Goal: Answer question/provide support: Share knowledge or assist other users

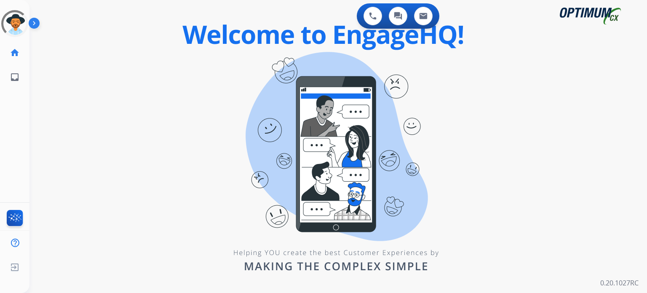
click at [248, 69] on div "swap_horiz Break voice bridge close_fullscreen Connect 3-Way Call merge_type Se…" at bounding box center [327, 50] width 597 height 40
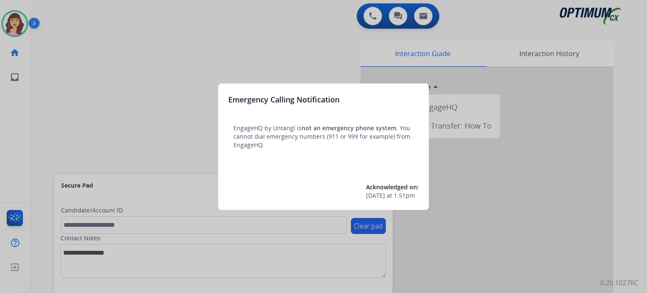
click at [321, 61] on div at bounding box center [323, 146] width 647 height 293
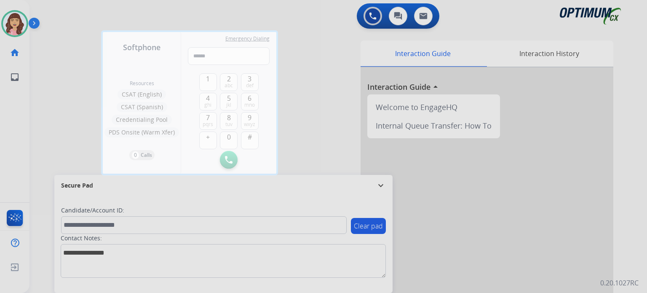
click at [321, 61] on div at bounding box center [323, 146] width 647 height 293
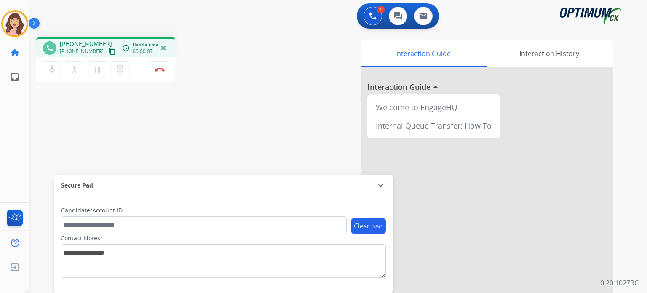
click at [108, 50] on mat-icon "content_copy" at bounding box center [112, 52] width 8 height 8
click at [196, 146] on div "phone [PHONE_NUMBER] [PHONE_NUMBER] content_copy access_time Call metrics Queue…" at bounding box center [327, 205] width 597 height 351
click at [160, 74] on button "Disconnect" at bounding box center [160, 70] width 18 height 18
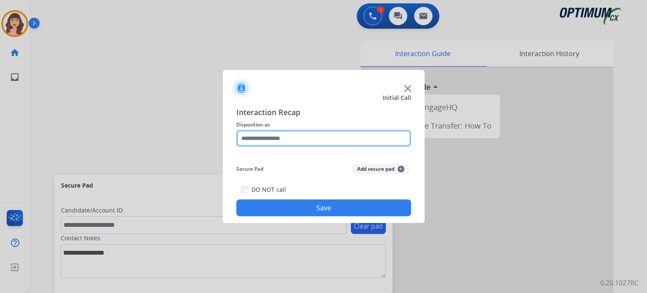
click at [296, 140] on input "text" at bounding box center [323, 138] width 175 height 17
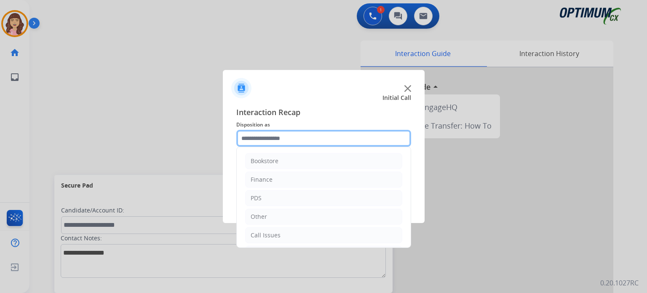
scroll to position [56, 0]
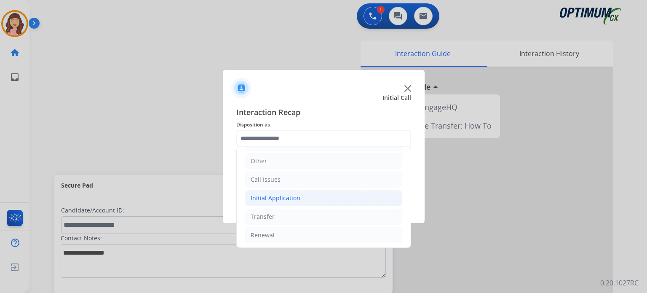
click at [286, 199] on div "Initial Application" at bounding box center [275, 198] width 50 height 8
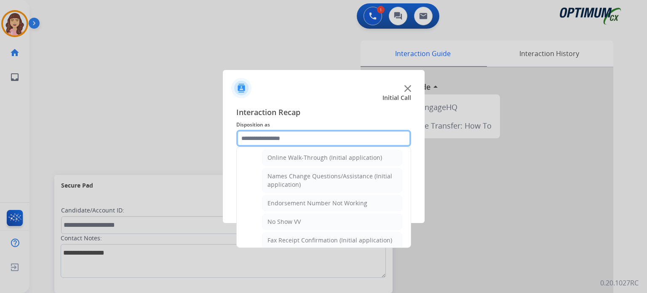
scroll to position [174, 0]
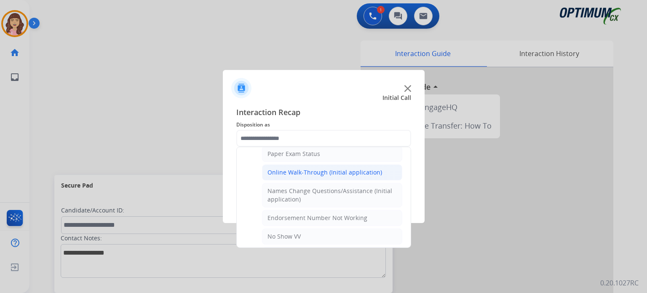
click at [346, 168] on div "Online Walk-Through (Initial application)" at bounding box center [324, 172] width 115 height 8
type input "**********"
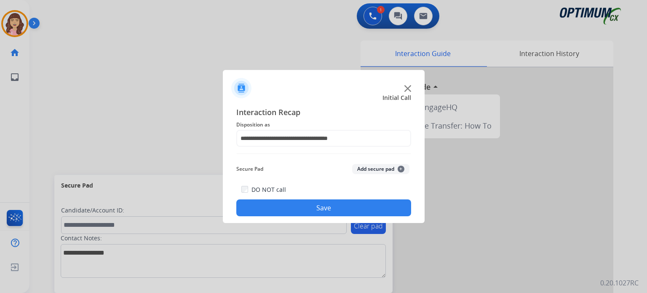
click at [326, 205] on button "Save" at bounding box center [323, 207] width 175 height 17
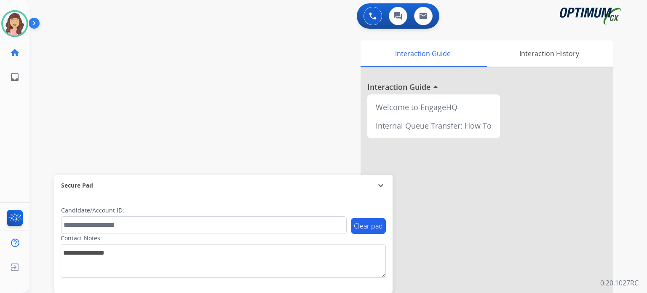
click at [139, 103] on div "swap_horiz Break voice bridge close_fullscreen Connect 3-Way Call merge_type Se…" at bounding box center [327, 205] width 597 height 351
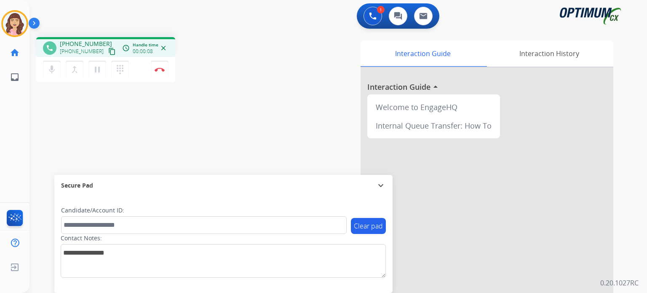
click at [108, 51] on mat-icon "content_copy" at bounding box center [112, 52] width 8 height 8
click at [98, 70] on mat-icon "pause" at bounding box center [97, 69] width 10 height 10
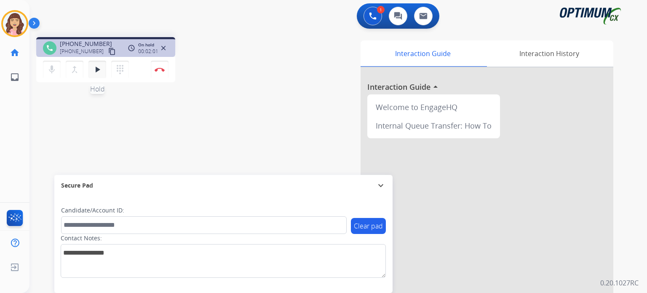
click at [98, 67] on mat-icon "play_arrow" at bounding box center [97, 69] width 10 height 10
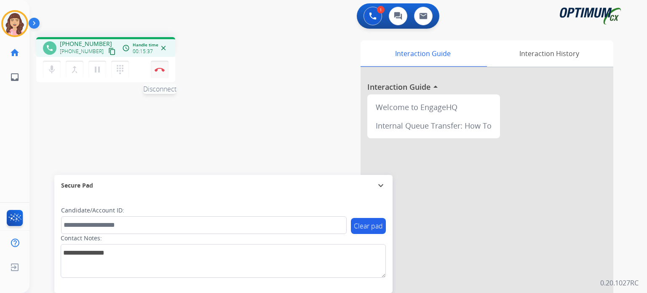
click at [155, 69] on img at bounding box center [159, 69] width 10 height 4
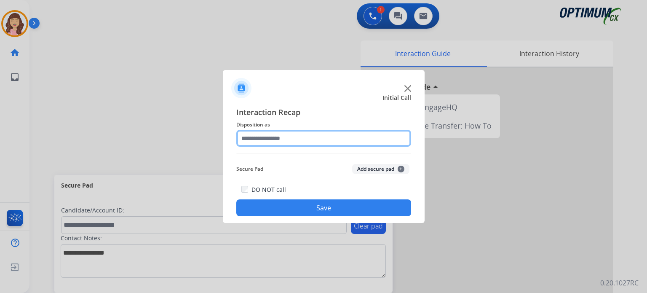
click at [303, 140] on input "text" at bounding box center [323, 138] width 175 height 17
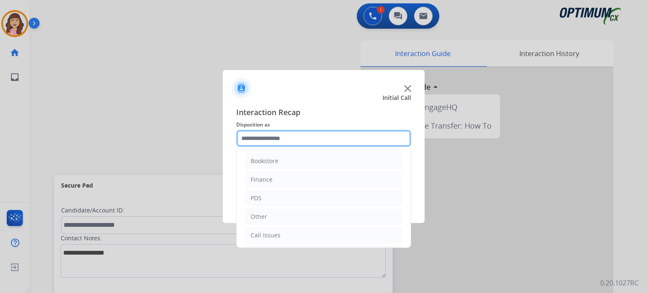
scroll to position [56, 0]
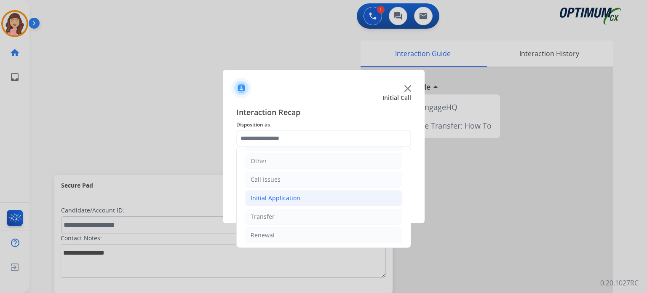
click at [283, 197] on div "Initial Application" at bounding box center [275, 198] width 50 height 8
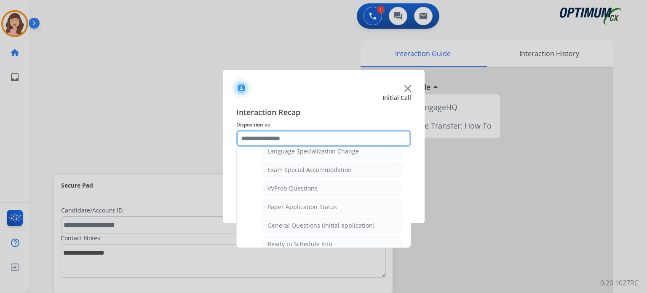
scroll to position [438, 0]
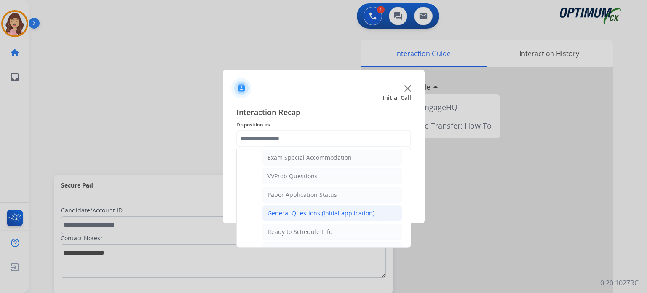
click at [329, 209] on div "General Questions (Initial application)" at bounding box center [320, 213] width 107 height 8
type input "**********"
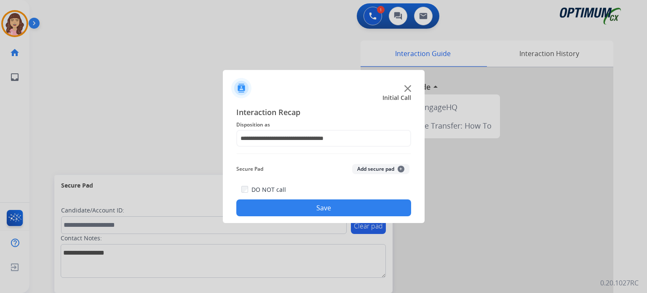
click at [325, 204] on button "Save" at bounding box center [323, 207] width 175 height 17
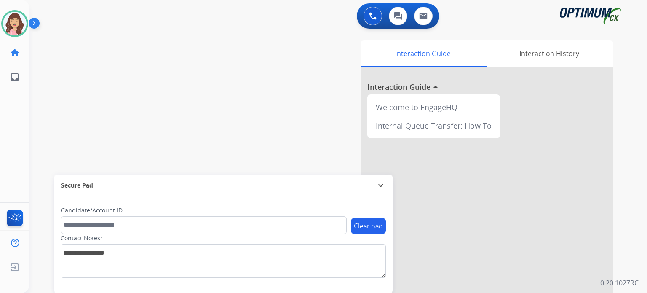
click at [142, 101] on div "swap_horiz Break voice bridge close_fullscreen Connect 3-Way Call merge_type Se…" at bounding box center [327, 205] width 597 height 351
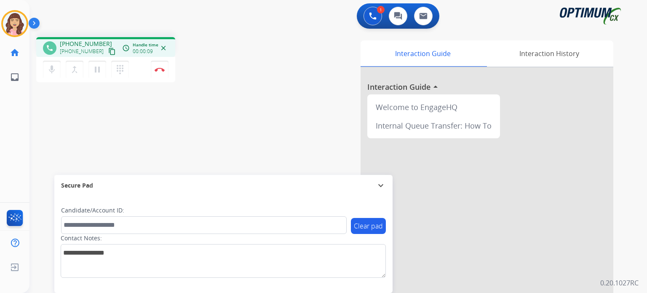
click at [108, 48] on mat-icon "content_copy" at bounding box center [112, 52] width 8 height 8
click at [160, 70] on img at bounding box center [159, 69] width 10 height 4
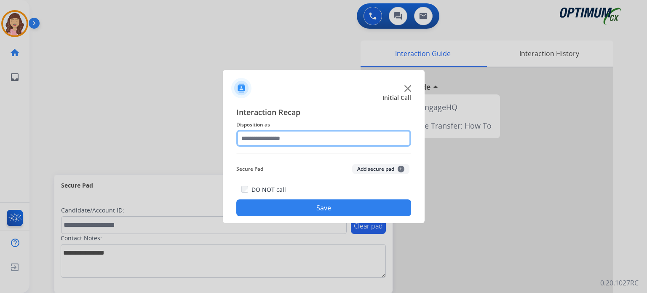
click at [313, 140] on input "text" at bounding box center [323, 138] width 175 height 17
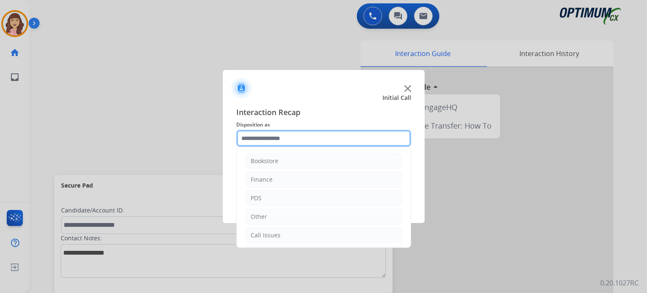
scroll to position [56, 0]
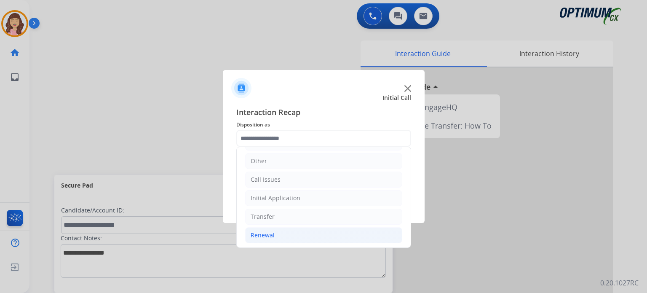
click at [280, 235] on li "Renewal" at bounding box center [323, 235] width 157 height 16
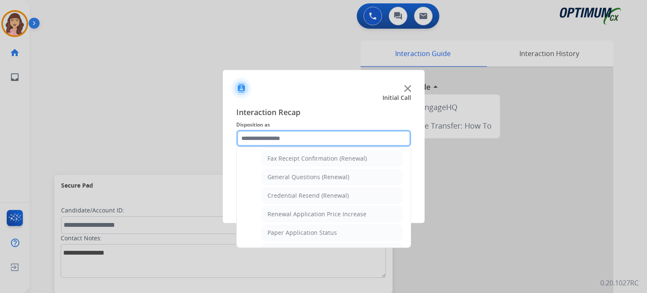
scroll to position [226, 0]
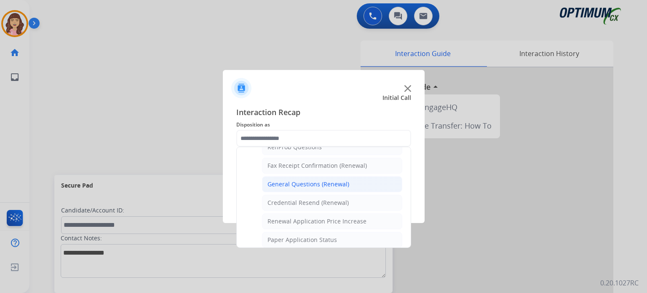
click at [310, 181] on div "General Questions (Renewal)" at bounding box center [308, 184] width 82 height 8
type input "**********"
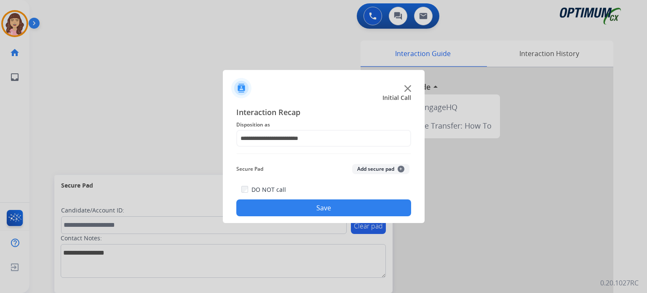
click at [316, 209] on button "Save" at bounding box center [323, 207] width 175 height 17
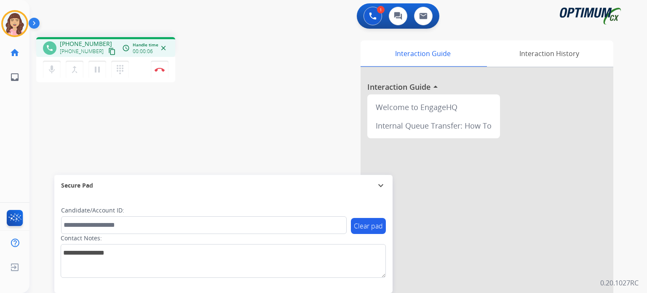
click at [108, 53] on mat-icon "content_copy" at bounding box center [112, 52] width 8 height 8
click at [205, 154] on div "phone [PHONE_NUMBER] [PHONE_NUMBER] content_copy access_time Call metrics Queue…" at bounding box center [327, 205] width 597 height 351
click at [158, 72] on button "Disconnect" at bounding box center [160, 70] width 18 height 18
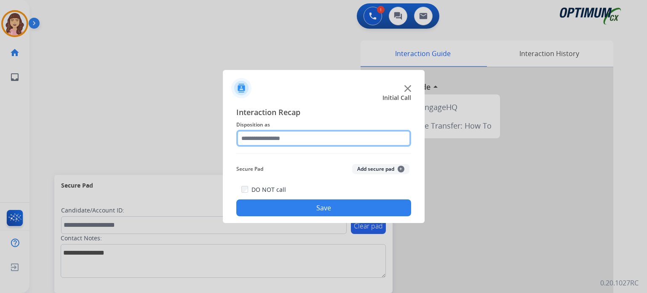
click at [298, 135] on input "text" at bounding box center [323, 138] width 175 height 17
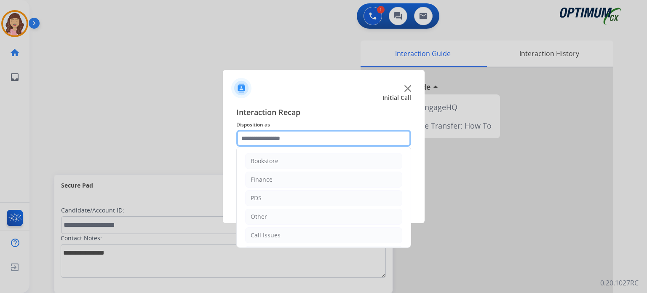
scroll to position [56, 0]
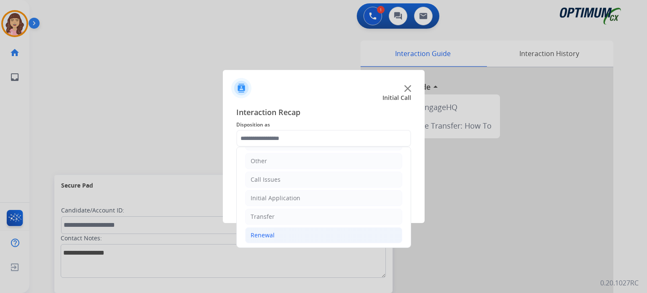
click at [288, 234] on li "Renewal" at bounding box center [323, 235] width 157 height 16
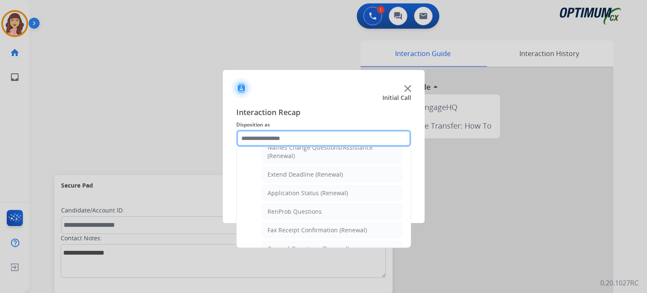
scroll to position [160, 0]
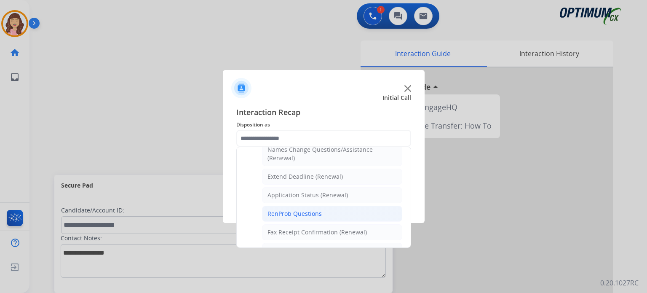
click at [300, 212] on div "RenProb Questions" at bounding box center [294, 213] width 54 height 8
type input "**********"
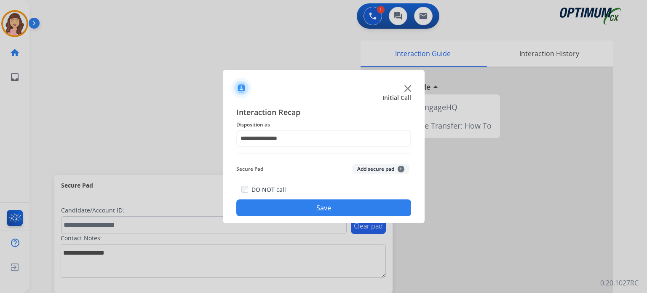
click at [313, 209] on button "Save" at bounding box center [323, 207] width 175 height 17
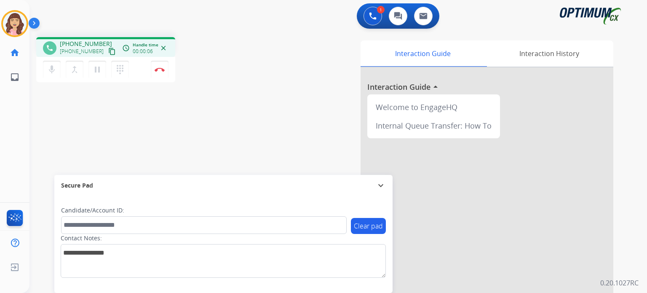
click at [108, 50] on mat-icon "content_copy" at bounding box center [112, 52] width 8 height 8
click at [238, 121] on div "phone [PHONE_NUMBER] [PHONE_NUMBER] content_copy access_time Call metrics Queue…" at bounding box center [327, 205] width 597 height 351
click at [160, 72] on button "Disconnect" at bounding box center [160, 70] width 18 height 18
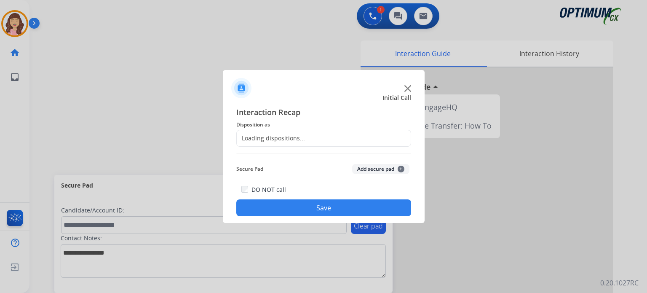
click at [295, 139] on div "Loading dispositions..." at bounding box center [271, 138] width 68 height 8
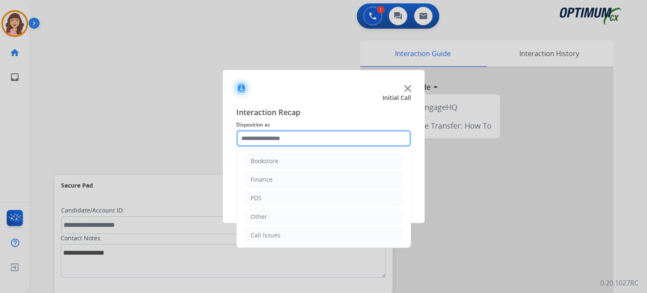
click at [295, 139] on input "text" at bounding box center [323, 138] width 175 height 17
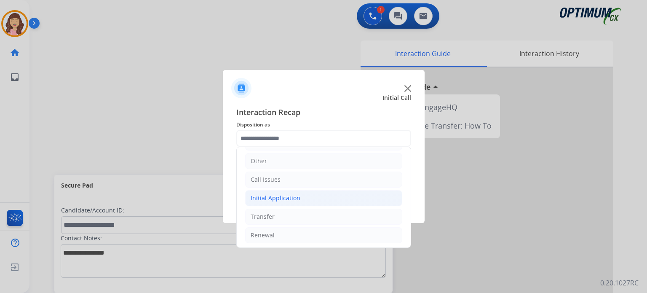
click at [295, 197] on div "Initial Application" at bounding box center [275, 198] width 50 height 8
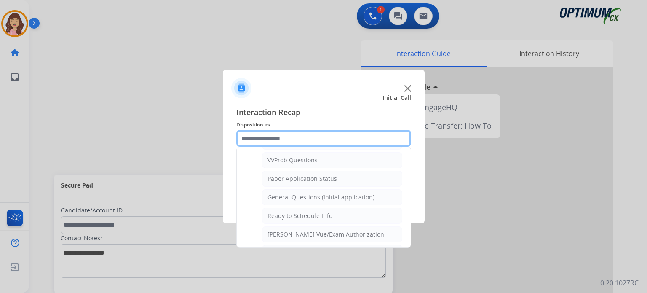
scroll to position [448, 0]
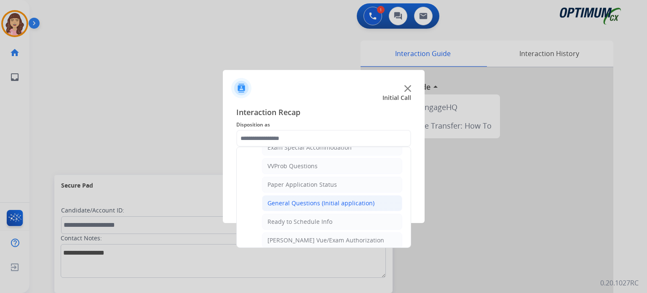
click at [333, 201] on div "General Questions (Initial application)" at bounding box center [320, 203] width 107 height 8
type input "**********"
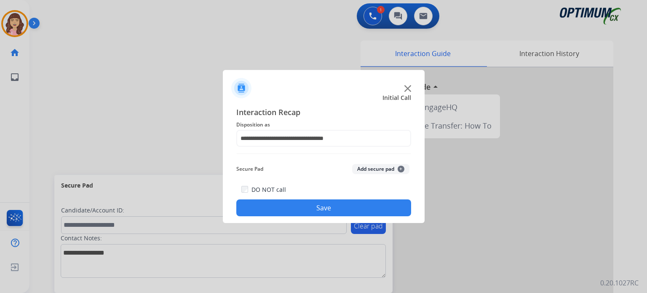
click at [317, 205] on button "Save" at bounding box center [323, 207] width 175 height 17
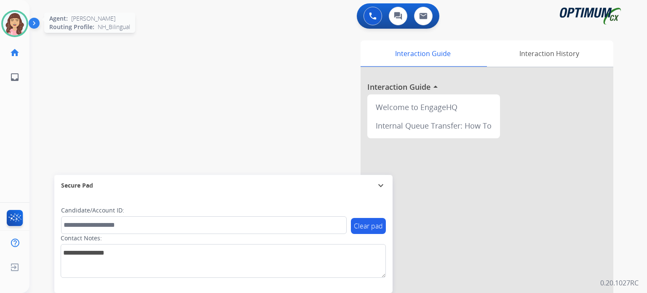
click at [21, 21] on img at bounding box center [15, 24] width 24 height 24
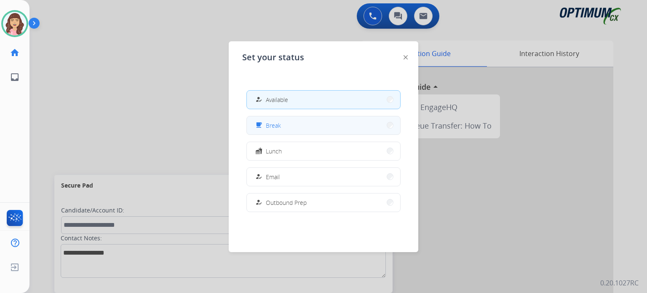
click at [290, 124] on button "free_breakfast Break" at bounding box center [323, 125] width 153 height 18
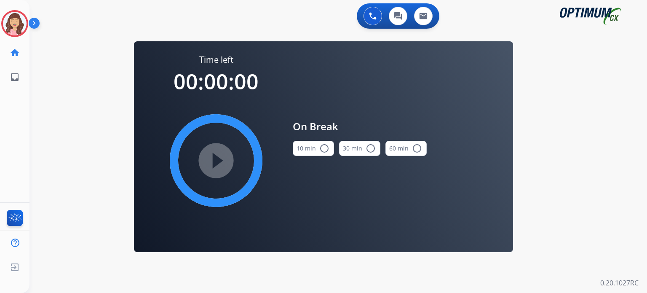
click at [324, 149] on mat-icon "radio_button_unchecked" at bounding box center [324, 148] width 10 height 10
click at [213, 160] on mat-icon "play_circle_filled" at bounding box center [216, 160] width 10 height 10
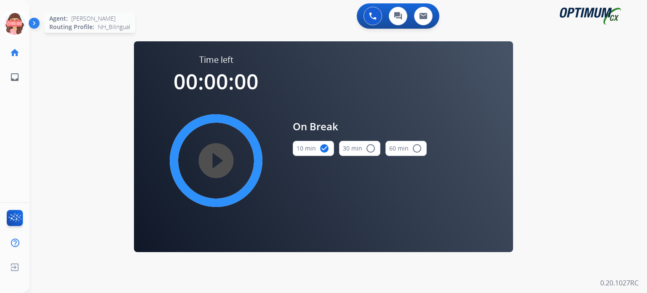
click at [14, 20] on icon at bounding box center [14, 23] width 27 height 27
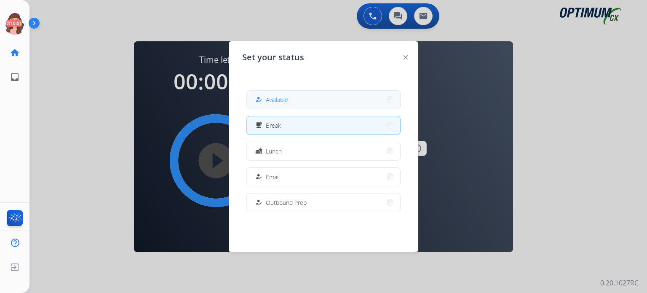
click at [269, 99] on span "Available" at bounding box center [277, 99] width 22 height 9
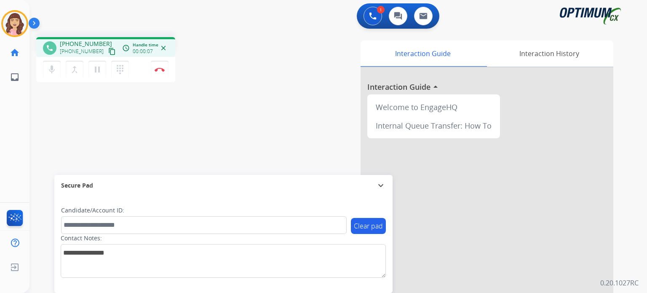
click at [108, 51] on mat-icon "content_copy" at bounding box center [112, 52] width 8 height 8
click at [159, 70] on img at bounding box center [159, 69] width 10 height 4
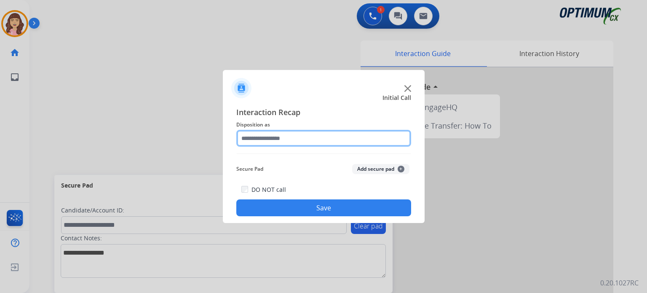
click at [294, 134] on input "text" at bounding box center [323, 138] width 175 height 17
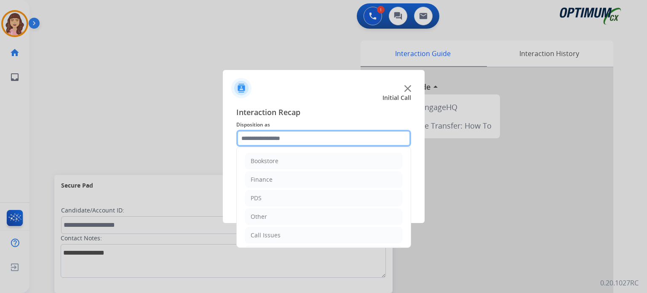
scroll to position [56, 0]
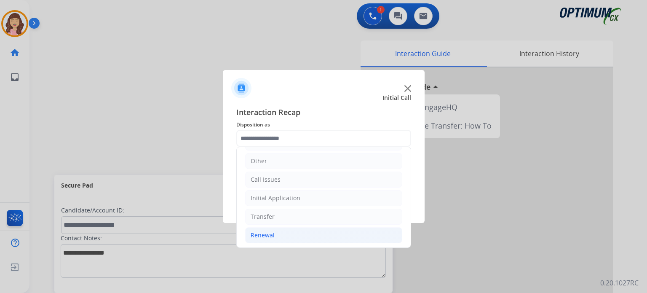
click at [269, 234] on div "Renewal" at bounding box center [262, 235] width 24 height 8
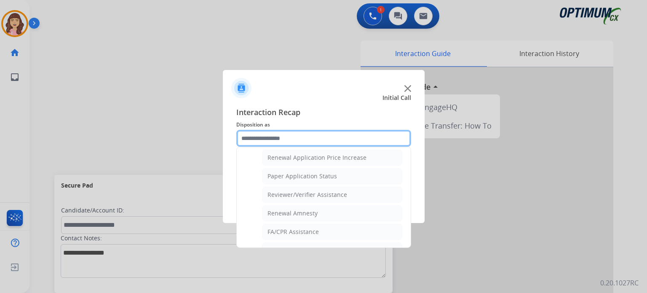
scroll to position [291, 0]
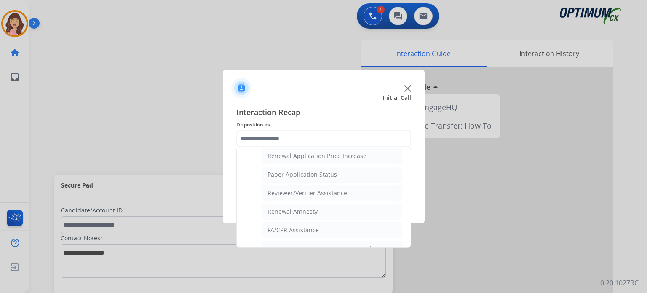
drag, startPoint x: 410, startPoint y: 229, endPoint x: 408, endPoint y: 214, distance: 15.7
click at [408, 214] on div "Bookstore Finance PDS Other Call Issues Initial Application Transfer Renewal Na…" at bounding box center [323, 197] width 175 height 101
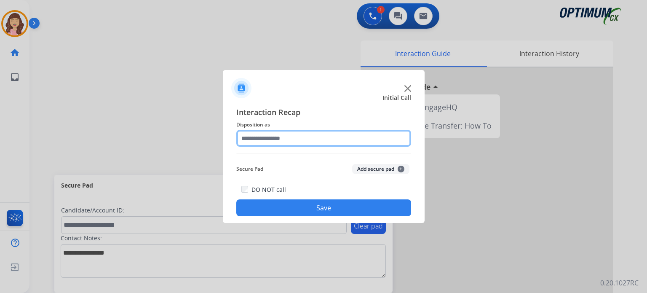
click at [328, 133] on input "text" at bounding box center [323, 138] width 175 height 17
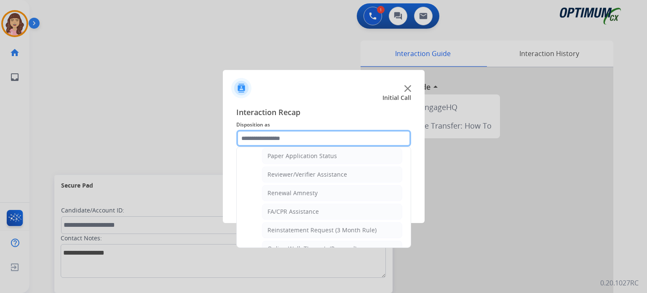
scroll to position [321, 0]
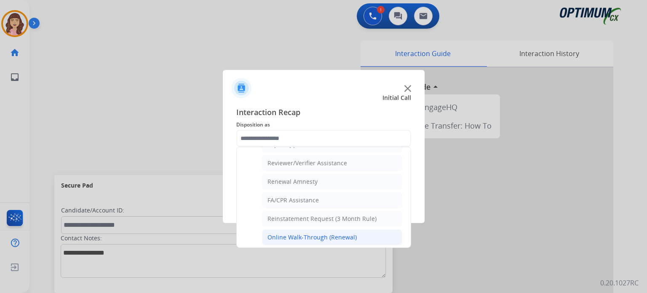
click at [334, 233] on div "Online Walk-Through (Renewal)" at bounding box center [311, 237] width 89 height 8
type input "**********"
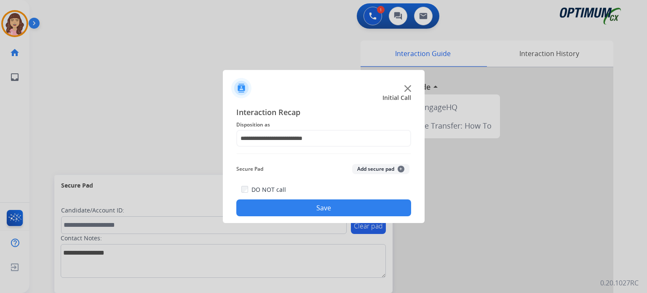
click at [322, 203] on button "Save" at bounding box center [323, 207] width 175 height 17
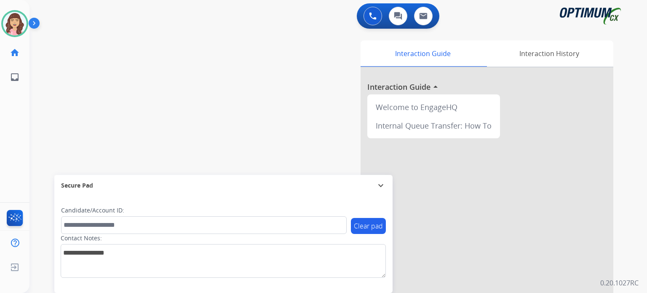
click at [164, 97] on div "swap_horiz Break voice bridge close_fullscreen Connect 3-Way Call merge_type Se…" at bounding box center [327, 205] width 597 height 351
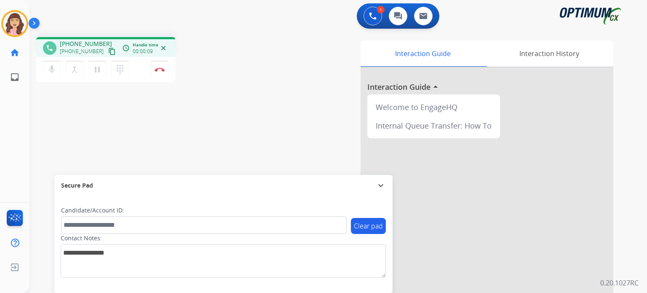
click at [108, 52] on mat-icon "content_copy" at bounding box center [112, 52] width 8 height 8
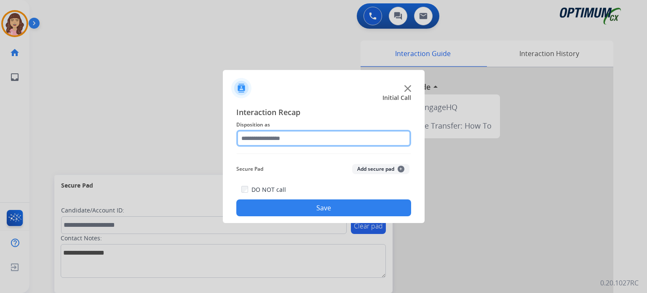
click at [285, 142] on input "text" at bounding box center [323, 138] width 175 height 17
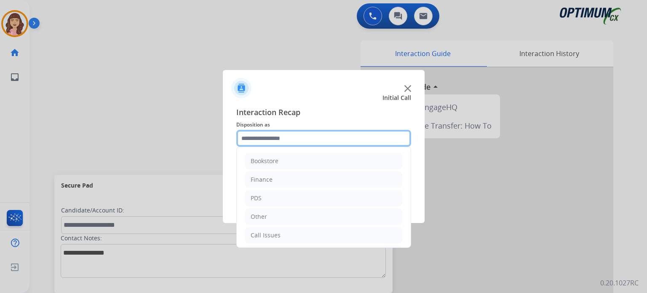
scroll to position [56, 0]
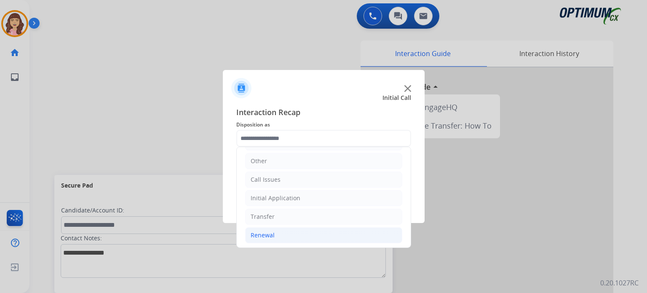
click at [286, 230] on li "Renewal" at bounding box center [323, 235] width 157 height 16
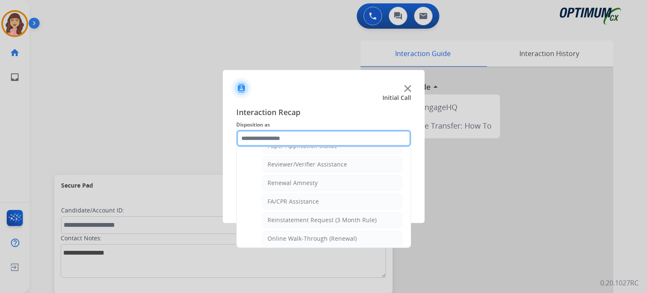
scroll to position [321, 0]
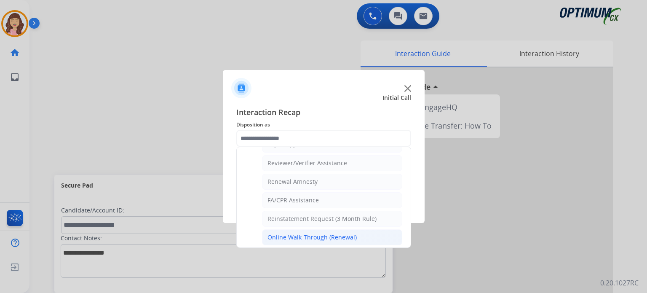
click at [330, 233] on div "Online Walk-Through (Renewal)" at bounding box center [311, 237] width 89 height 8
type input "**********"
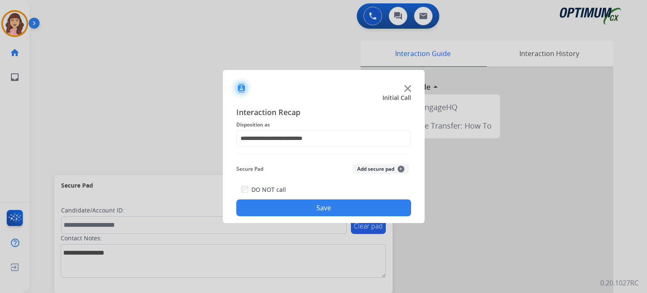
click at [338, 211] on button "Save" at bounding box center [323, 207] width 175 height 17
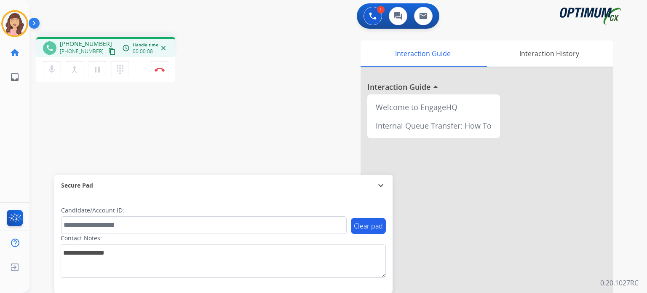
click at [108, 52] on mat-icon "content_copy" at bounding box center [112, 52] width 8 height 8
click at [216, 107] on div "phone [PHONE_NUMBER] [PHONE_NUMBER] content_copy access_time Call metrics Queue…" at bounding box center [327, 205] width 597 height 351
click at [160, 71] on img at bounding box center [159, 69] width 10 height 4
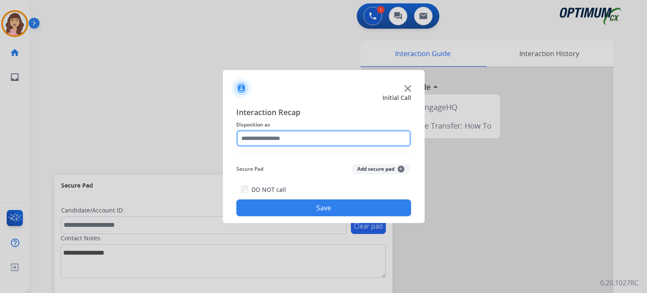
click at [295, 137] on input "text" at bounding box center [323, 138] width 175 height 17
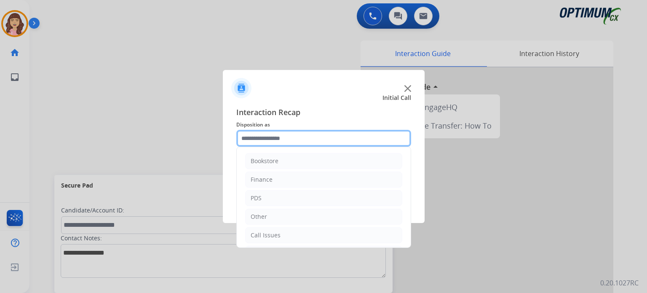
scroll to position [56, 0]
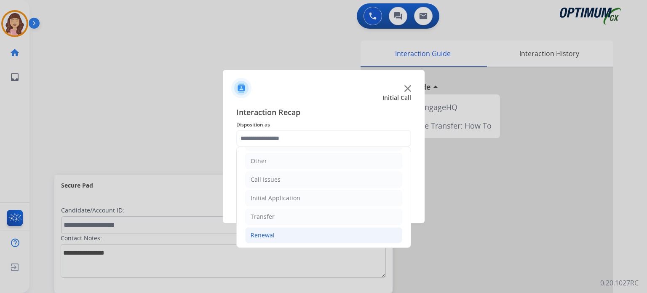
click at [281, 232] on li "Renewal" at bounding box center [323, 235] width 157 height 16
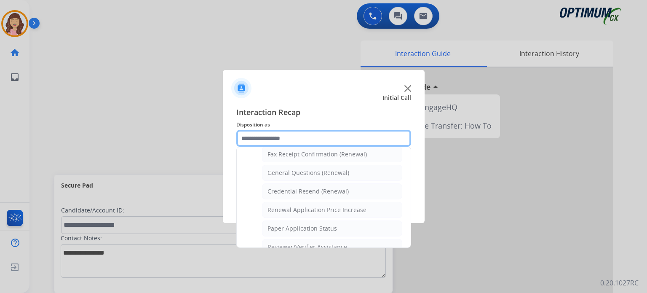
scroll to position [226, 0]
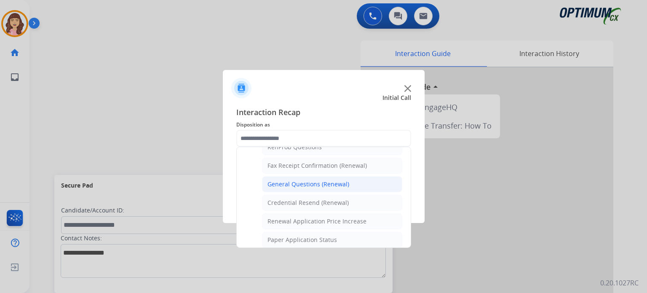
click at [317, 181] on div "General Questions (Renewal)" at bounding box center [308, 184] width 82 height 8
type input "**********"
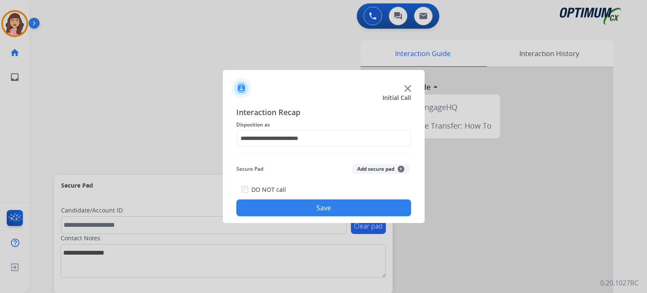
click at [317, 208] on button "Save" at bounding box center [323, 207] width 175 height 17
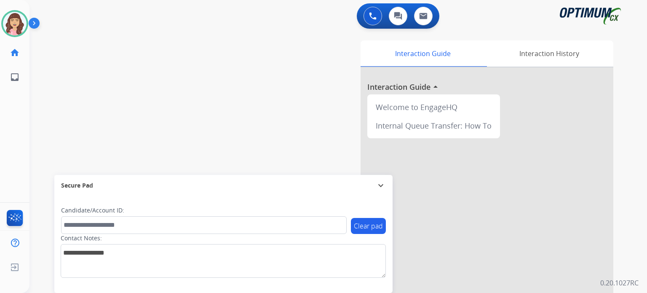
click at [103, 106] on div "swap_horiz Break voice bridge close_fullscreen Connect 3-Way Call merge_type Se…" at bounding box center [327, 205] width 597 height 351
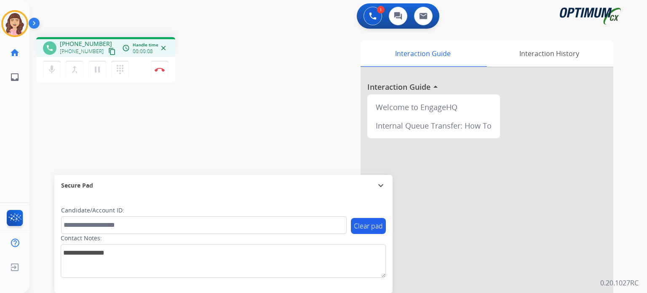
click at [108, 53] on mat-icon "content_copy" at bounding box center [112, 52] width 8 height 8
click at [236, 143] on div "phone [PHONE_NUMBER] [PHONE_NUMBER] content_copy access_time Call metrics Queue…" at bounding box center [327, 205] width 597 height 351
click at [157, 69] on img at bounding box center [159, 69] width 10 height 4
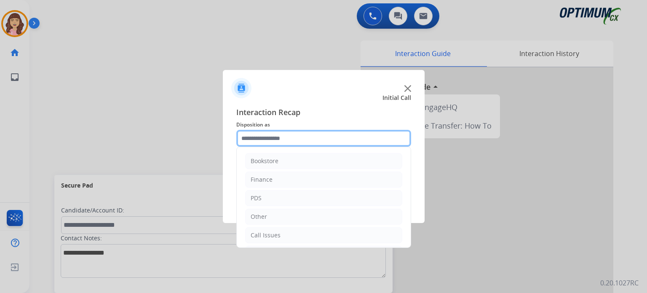
click at [309, 136] on input "text" at bounding box center [323, 138] width 175 height 17
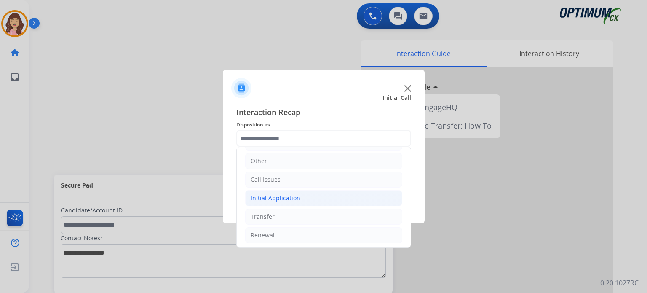
click at [287, 194] on div "Initial Application" at bounding box center [275, 198] width 50 height 8
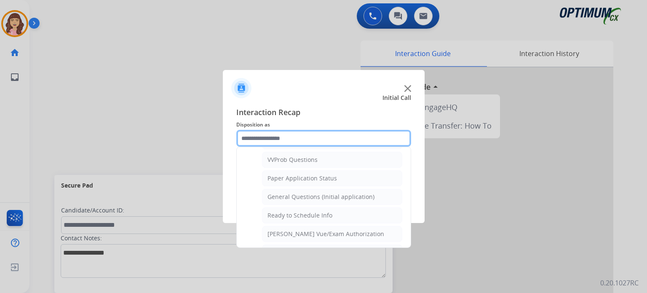
scroll to position [436, 0]
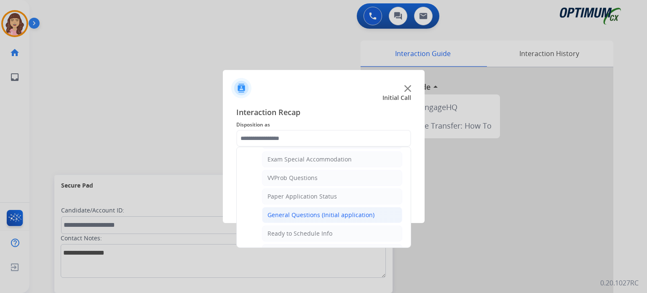
click at [317, 210] on div "General Questions (Initial application)" at bounding box center [320, 214] width 107 height 8
type input "**********"
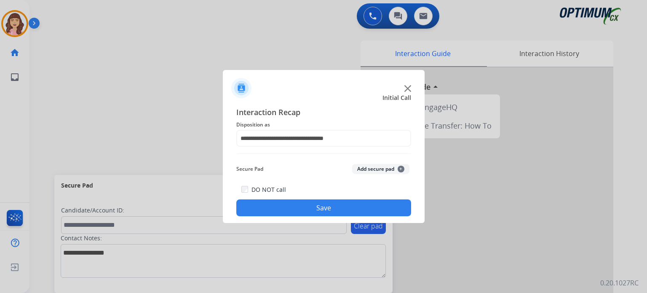
click at [312, 208] on button "Save" at bounding box center [323, 207] width 175 height 17
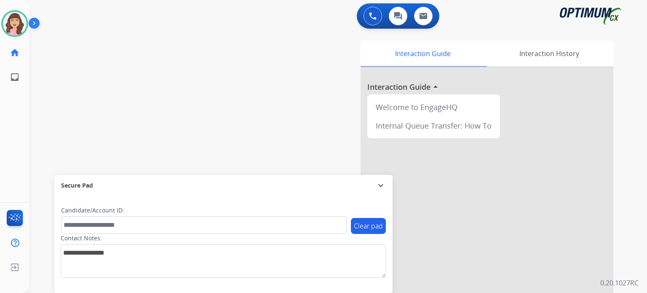
click at [141, 89] on div "swap_horiz Break voice bridge close_fullscreen Connect 3-Way Call merge_type Se…" at bounding box center [327, 205] width 597 height 351
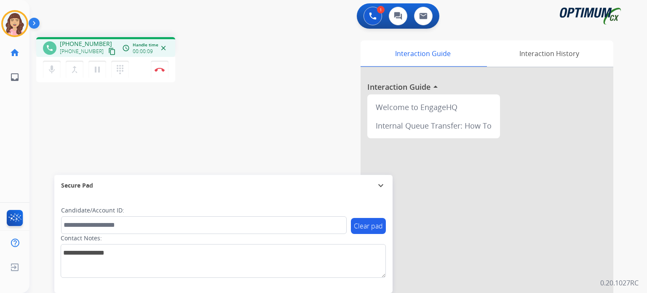
click at [108, 49] on mat-icon "content_copy" at bounding box center [112, 52] width 8 height 8
click at [158, 69] on img at bounding box center [159, 69] width 10 height 4
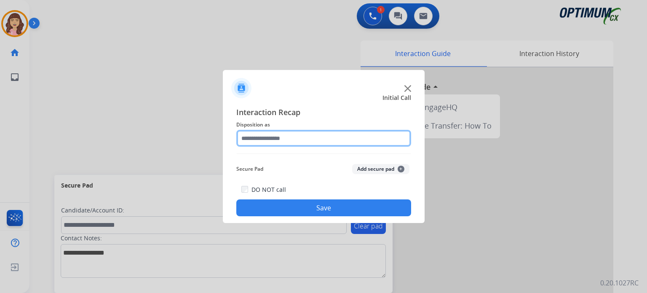
click at [320, 138] on input "text" at bounding box center [323, 138] width 175 height 17
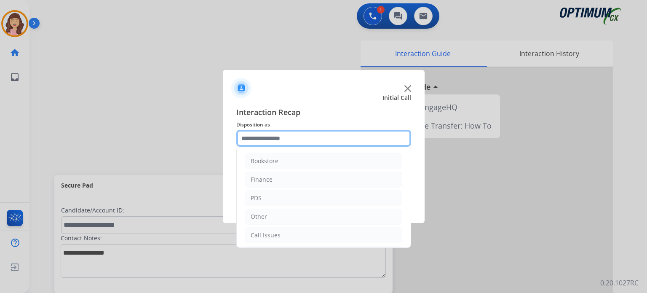
scroll to position [56, 0]
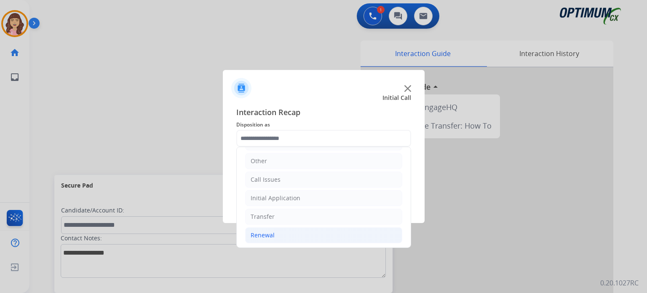
click at [283, 230] on li "Renewal" at bounding box center [323, 235] width 157 height 16
click at [296, 201] on li "Initial Application" at bounding box center [323, 198] width 157 height 16
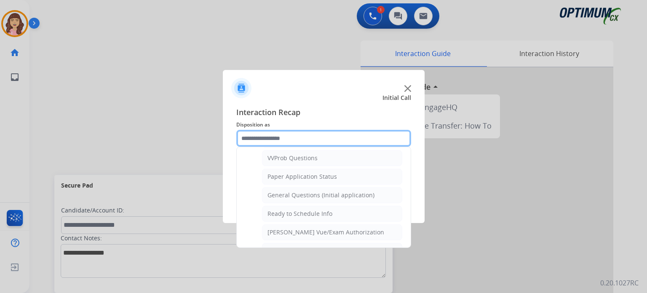
scroll to position [452, 0]
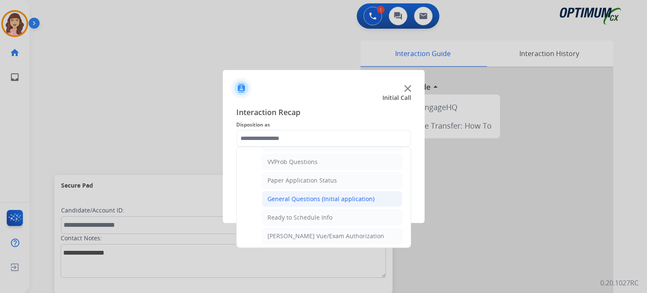
click at [318, 197] on div "General Questions (Initial application)" at bounding box center [320, 198] width 107 height 8
type input "**********"
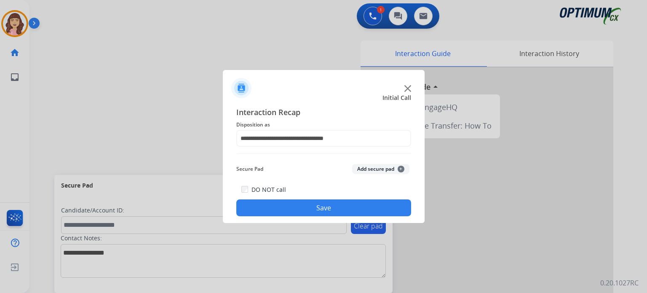
click at [316, 208] on button "Save" at bounding box center [323, 207] width 175 height 17
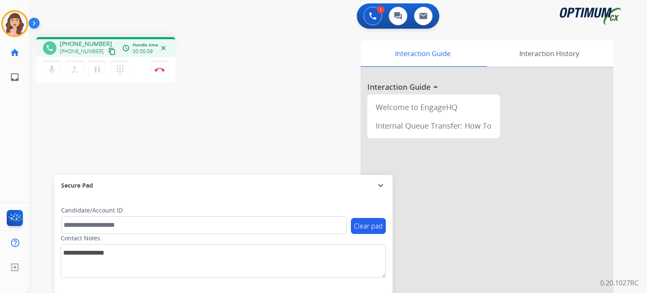
click at [108, 50] on mat-icon "content_copy" at bounding box center [112, 52] width 8 height 8
click at [159, 70] on img at bounding box center [159, 69] width 10 height 4
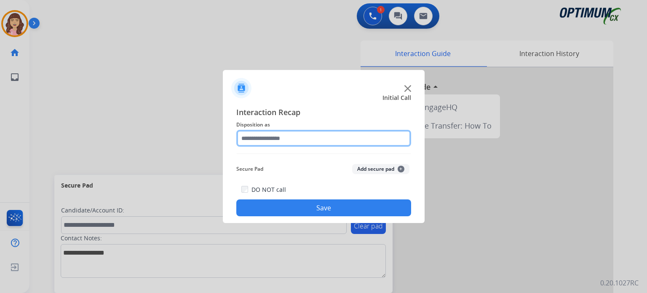
click at [304, 138] on input "text" at bounding box center [323, 138] width 175 height 17
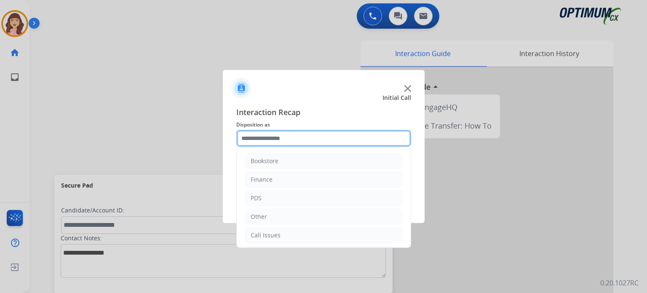
scroll to position [56, 0]
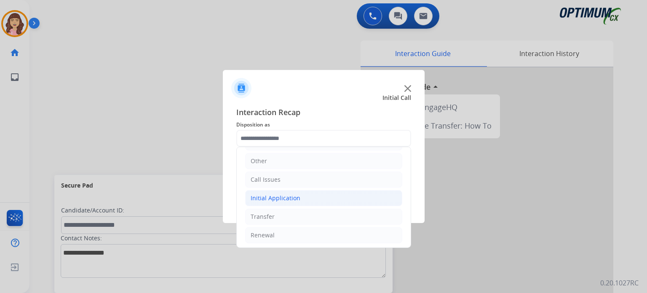
click at [290, 196] on div "Initial Application" at bounding box center [275, 198] width 50 height 8
drag, startPoint x: 404, startPoint y: 164, endPoint x: 404, endPoint y: 170, distance: 5.9
click at [404, 170] on div "Bookstore Finance PDS Other Call Issues Initial Application Credential Resend (…" at bounding box center [323, 197] width 175 height 101
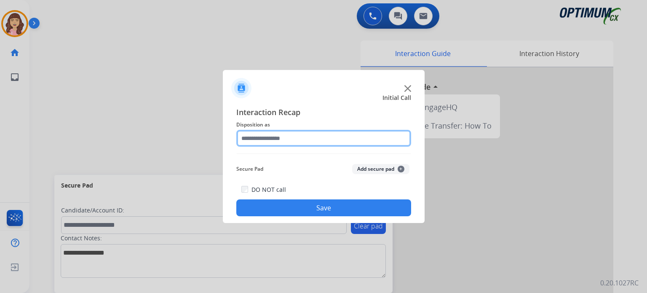
click at [342, 133] on input "text" at bounding box center [323, 138] width 175 height 17
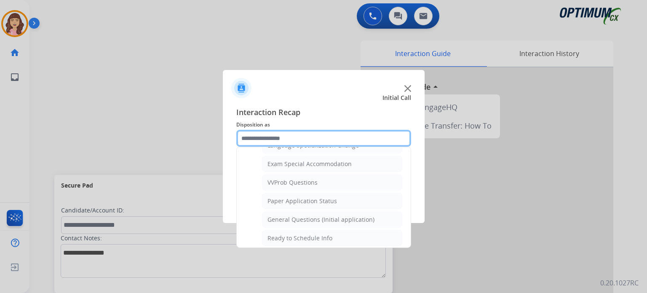
scroll to position [434, 0]
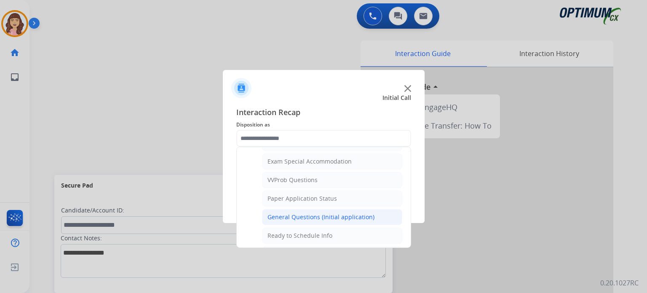
click at [322, 213] on div "General Questions (Initial application)" at bounding box center [320, 217] width 107 height 8
type input "**********"
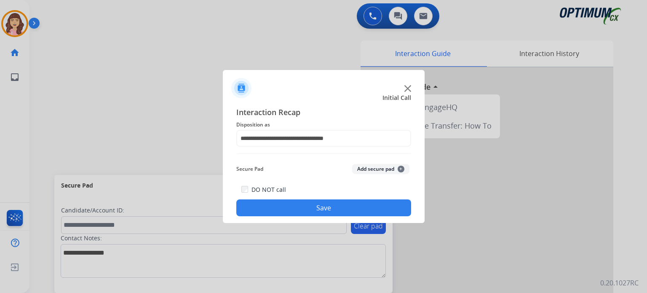
click at [316, 211] on button "Save" at bounding box center [323, 207] width 175 height 17
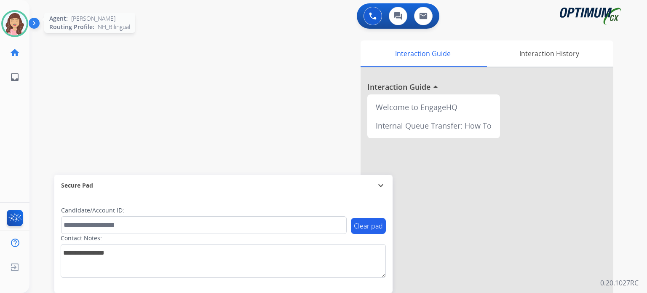
click at [13, 30] on img at bounding box center [15, 24] width 24 height 24
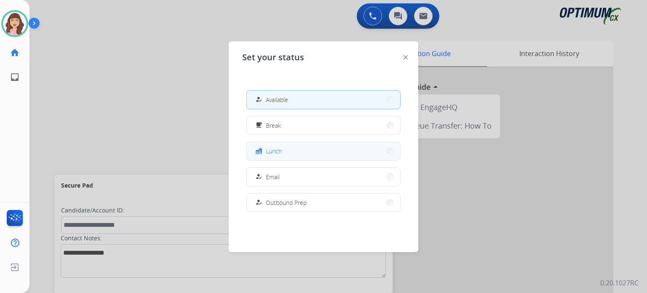
click at [278, 147] on span "Lunch" at bounding box center [274, 151] width 16 height 9
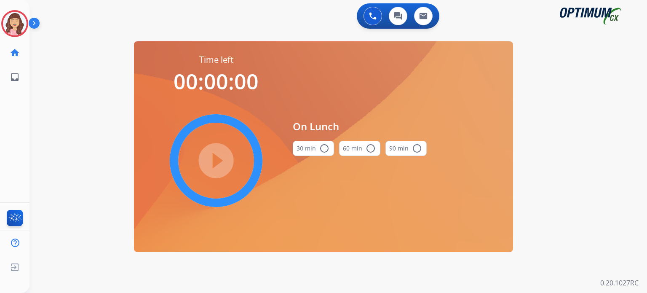
click at [318, 148] on button "30 min radio_button_unchecked" at bounding box center [313, 148] width 41 height 15
click at [211, 158] on mat-icon "play_circle_filled" at bounding box center [216, 160] width 10 height 10
